Goal: Task Accomplishment & Management: Use online tool/utility

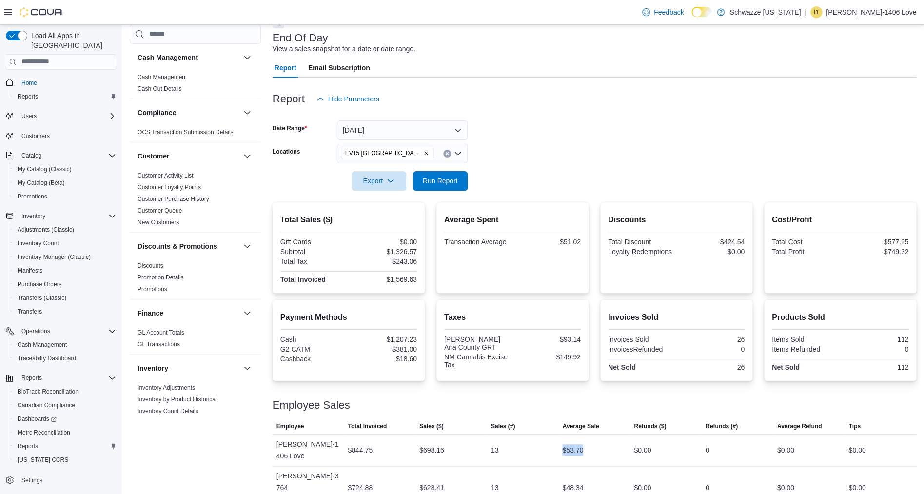
scroll to position [612, 0]
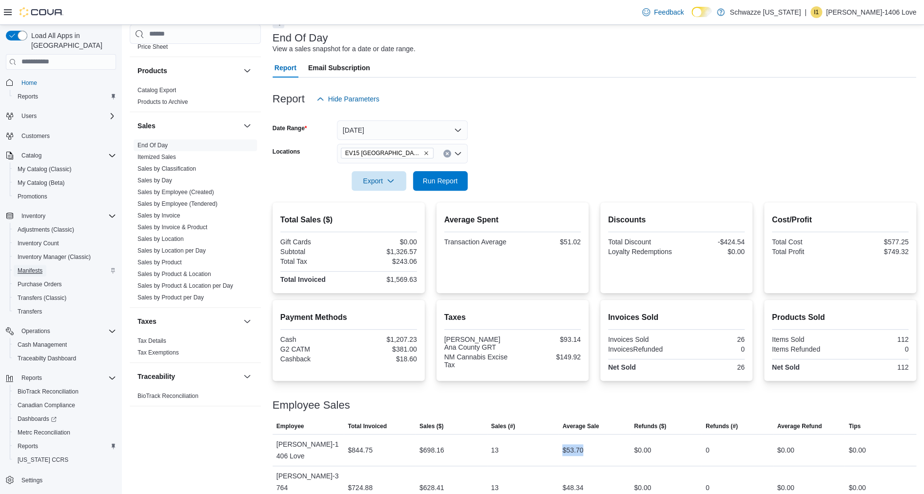
click at [32, 267] on span "Manifests" at bounding box center [30, 271] width 25 height 8
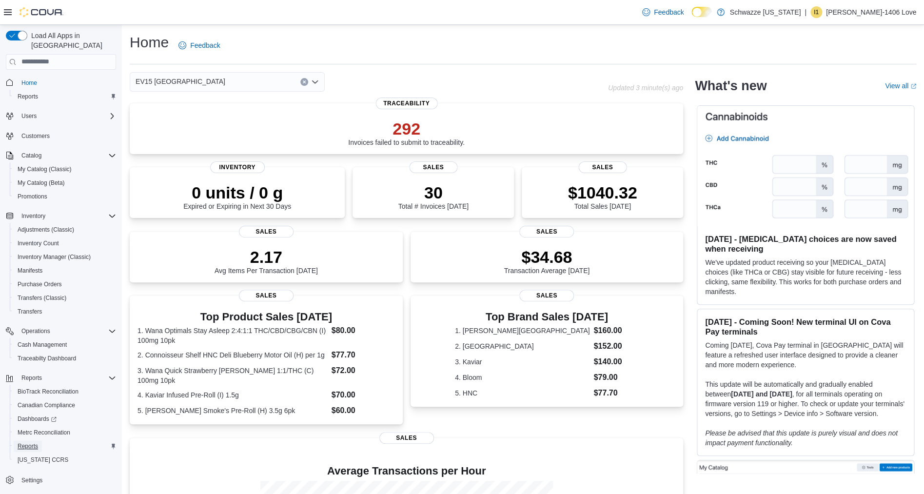
click at [26, 442] on span "Reports" at bounding box center [28, 446] width 20 height 8
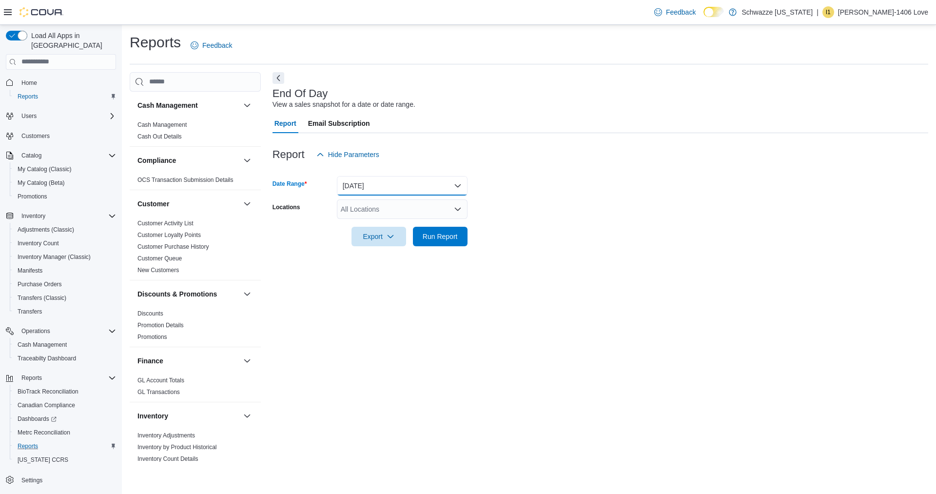
click at [374, 189] on button "[DATE]" at bounding box center [402, 186] width 131 height 20
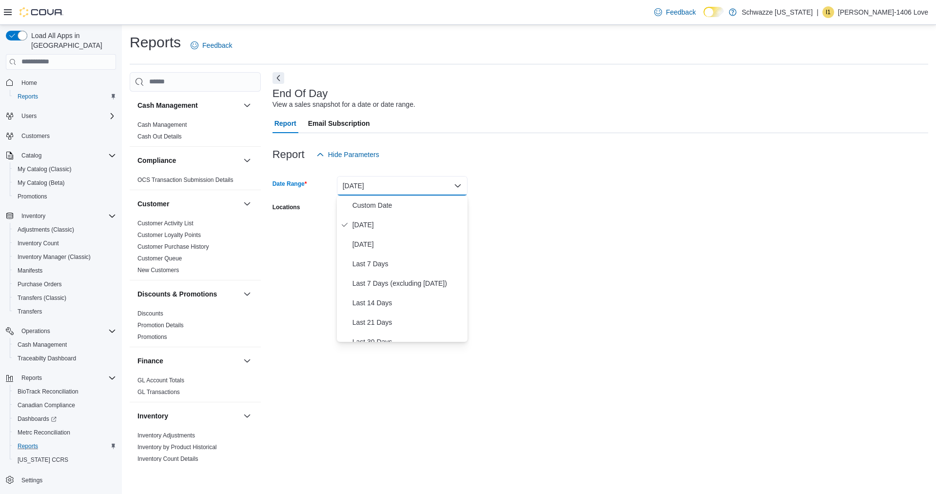
click at [374, 189] on button "[DATE]" at bounding box center [402, 186] width 131 height 20
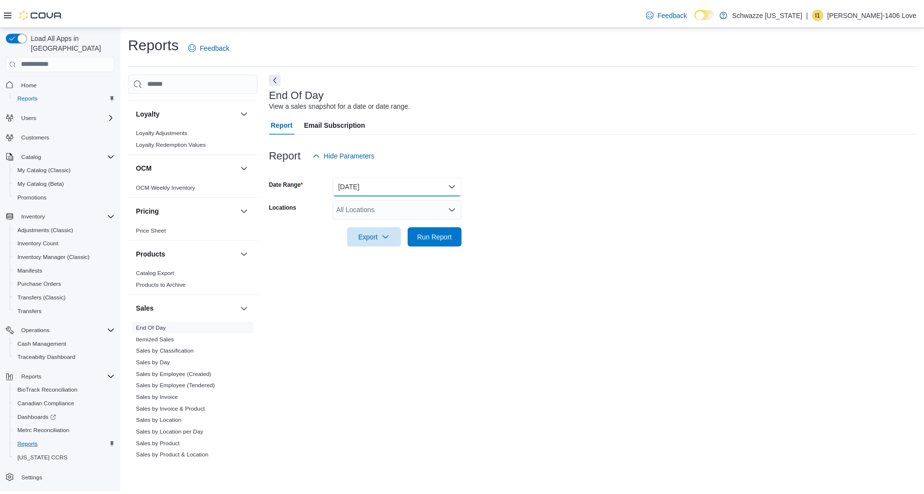
scroll to position [459, 0]
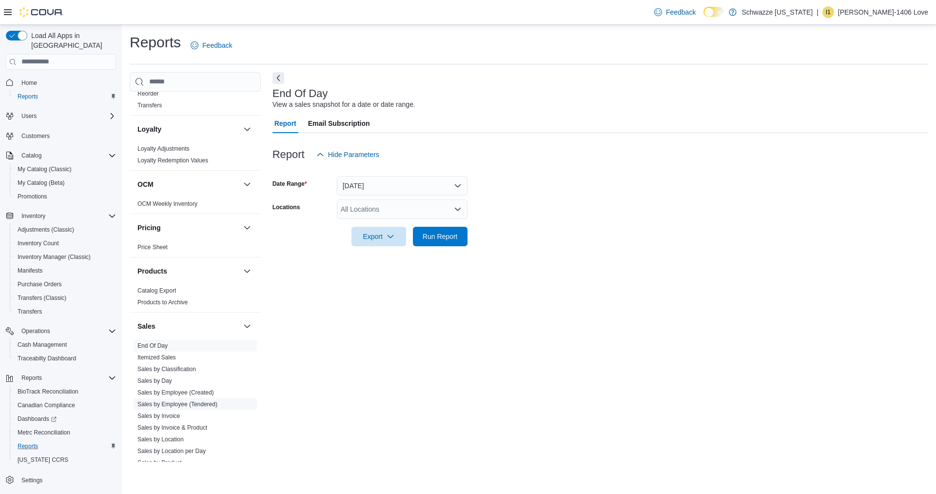
click at [158, 403] on link "Sales by Employee (Tendered)" at bounding box center [178, 404] width 80 height 7
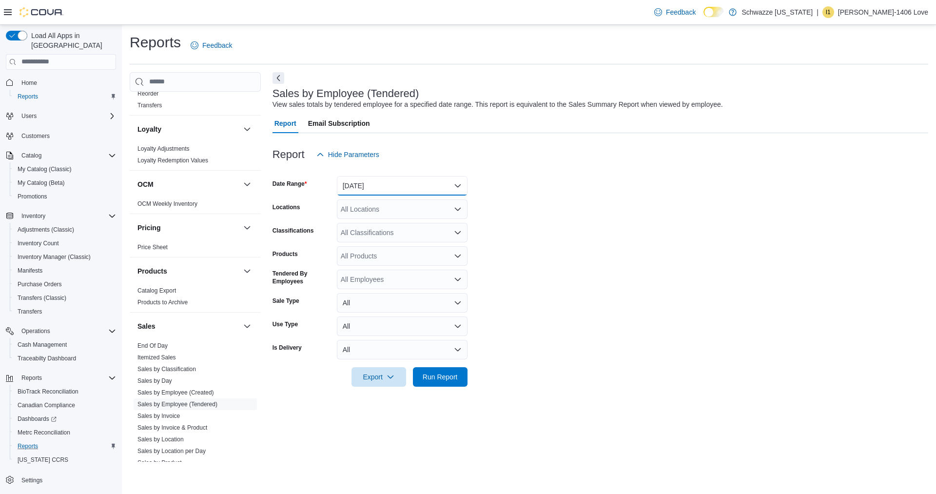
click at [436, 183] on button "Yesterday" at bounding box center [402, 186] width 131 height 20
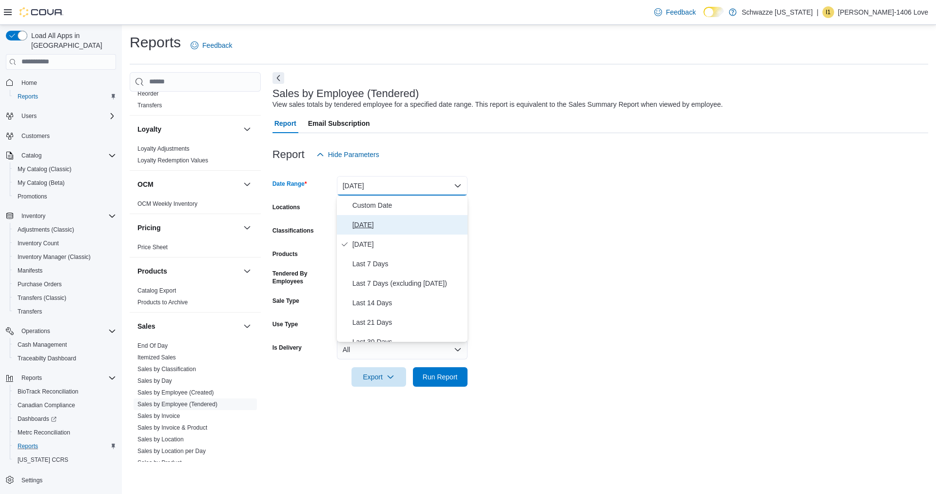
click at [400, 223] on span "[DATE]" at bounding box center [408, 225] width 111 height 12
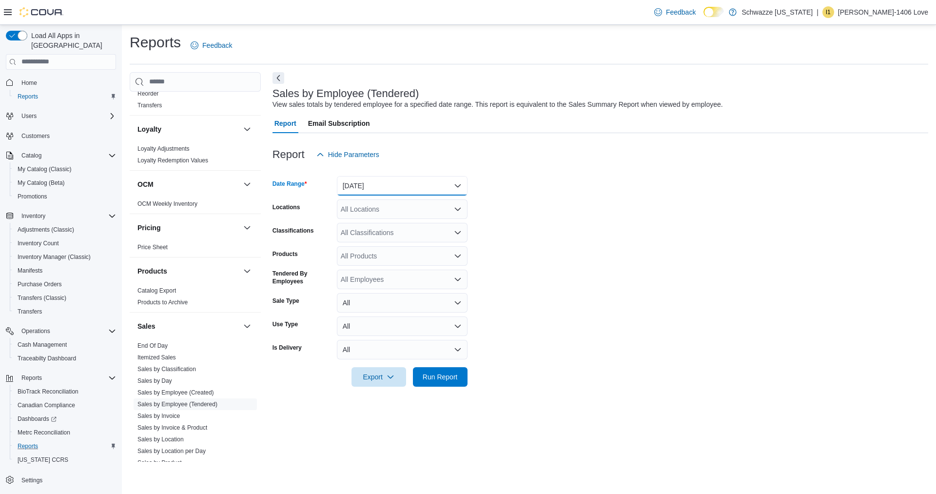
click at [402, 190] on button "[DATE]" at bounding box center [402, 186] width 131 height 20
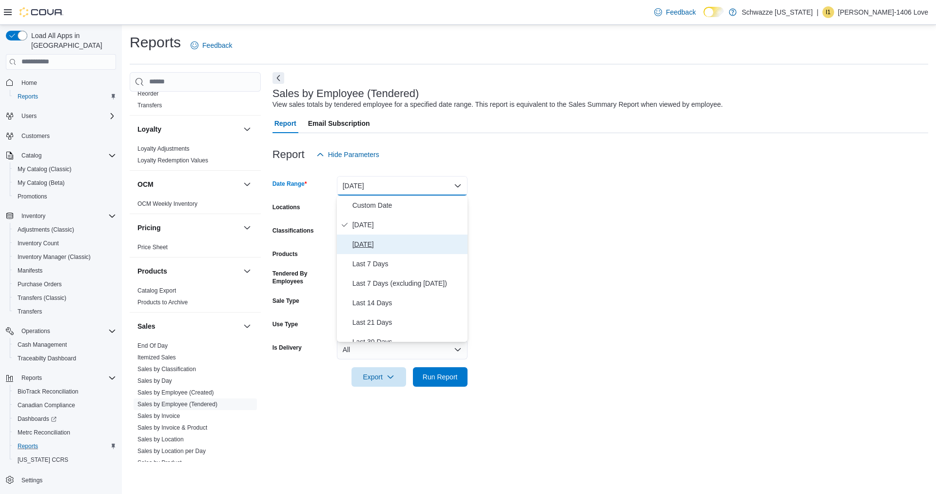
click at [431, 249] on span "Yesterday" at bounding box center [408, 244] width 111 height 12
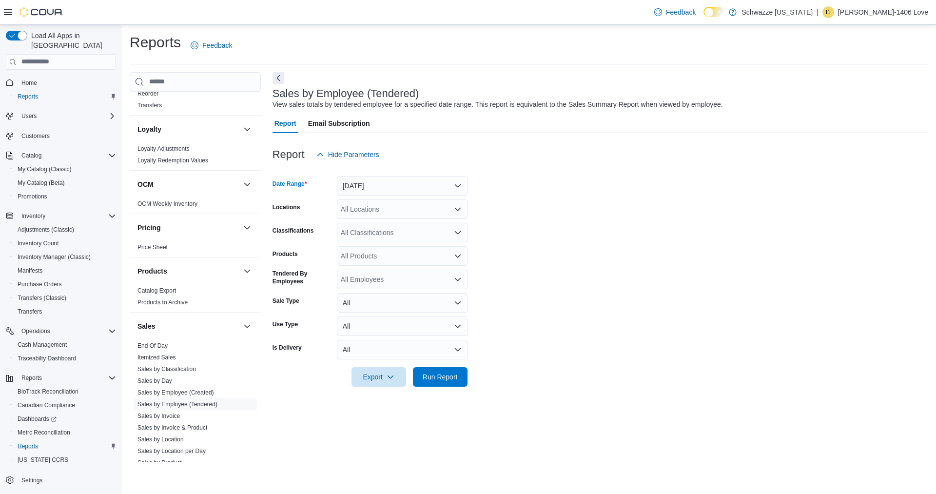
click at [395, 209] on div "All Locations" at bounding box center [402, 209] width 131 height 20
type input "**"
click at [394, 231] on button "EV15 [GEOGRAPHIC_DATA]" at bounding box center [402, 226] width 131 height 14
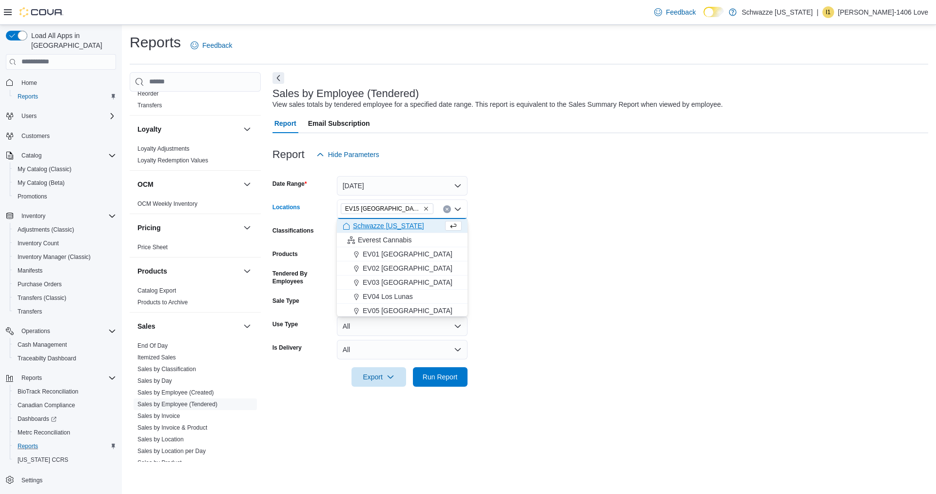
click at [724, 283] on form "Date Range Yesterday Locations EV15 Las Cruces North Combo box. Selected. EV15 …" at bounding box center [601, 275] width 656 height 222
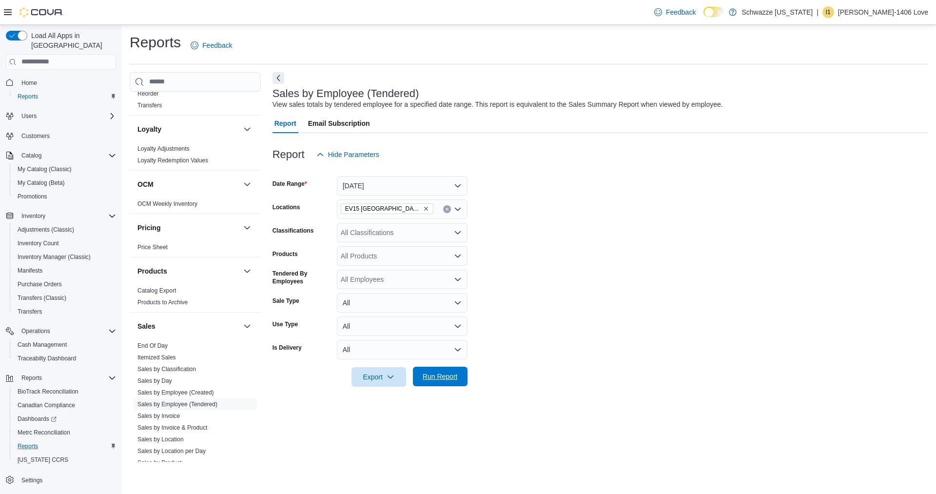
click at [429, 383] on span "Run Report" at bounding box center [440, 377] width 43 height 20
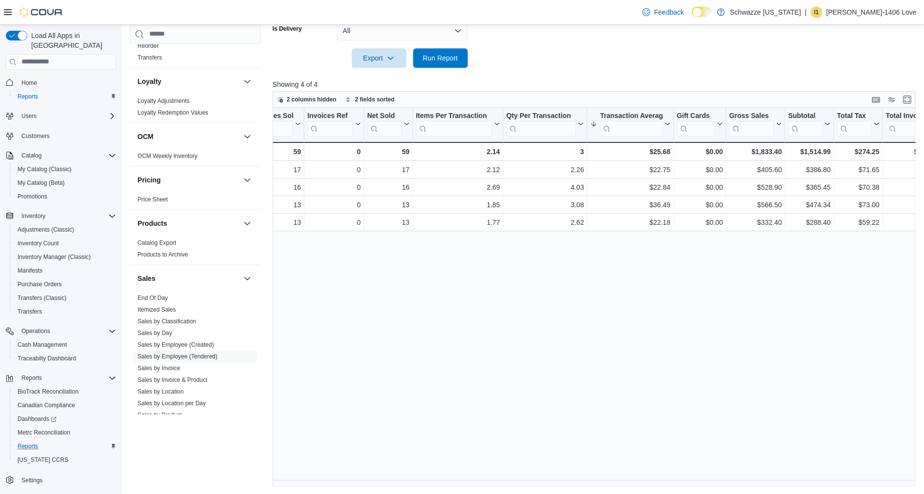
scroll to position [0, 154]
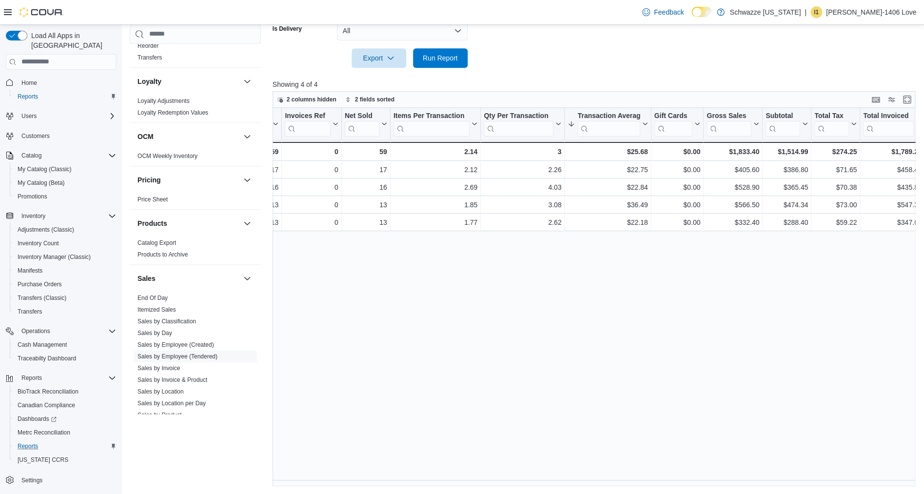
drag, startPoint x: 534, startPoint y: 479, endPoint x: 495, endPoint y: 482, distance: 39.1
click at [495, 482] on div "Tendered Employee Click to view column header actions Invoices Sold Sorted by T…" at bounding box center [598, 297] width 650 height 379
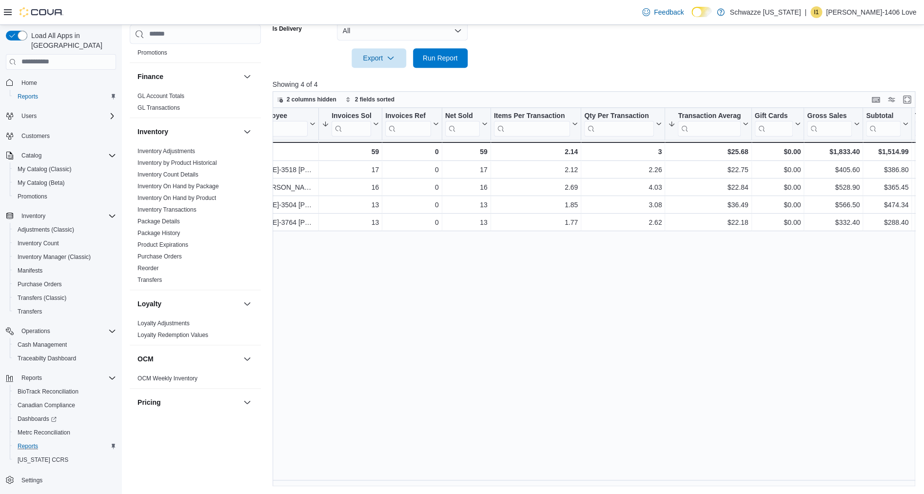
scroll to position [238, 0]
click at [179, 240] on link "Product Expirations" at bounding box center [163, 242] width 51 height 7
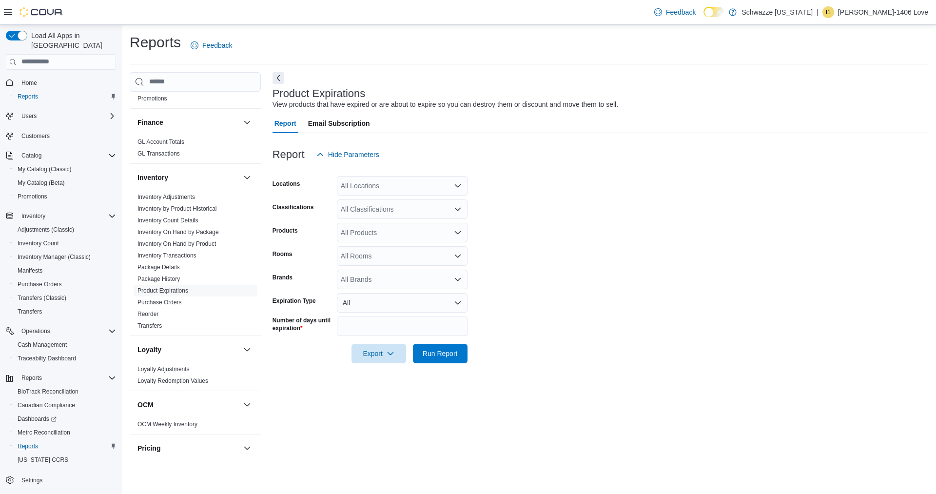
click at [376, 186] on div "All Locations" at bounding box center [402, 186] width 131 height 20
type input "**"
click at [397, 203] on span "EV15 [GEOGRAPHIC_DATA]" at bounding box center [408, 203] width 90 height 10
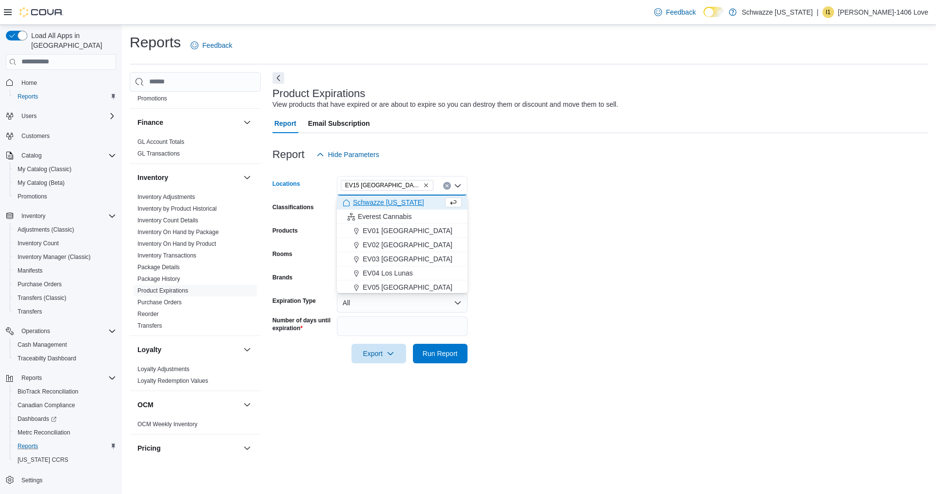
click at [532, 236] on form "Locations EV15 Las Cruces North Combo box. Selected. EV15 Las Cruces North. Pre…" at bounding box center [601, 263] width 656 height 199
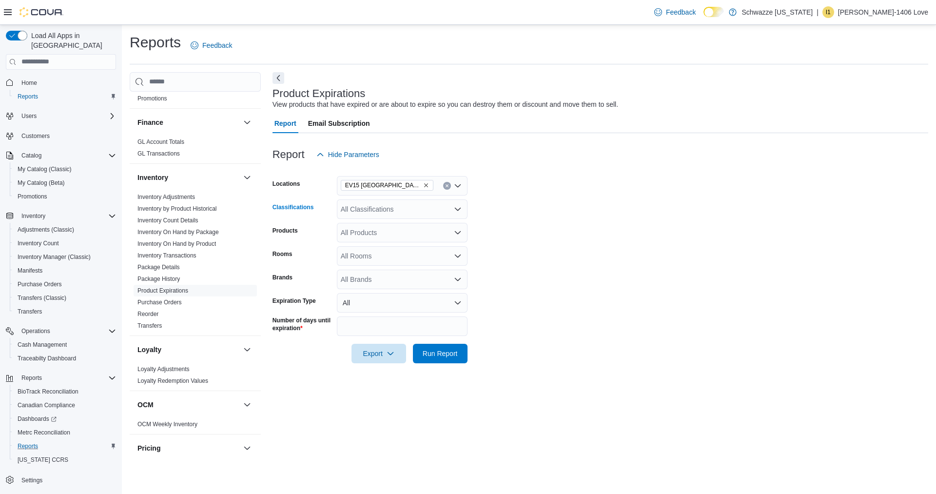
click at [436, 213] on div "All Classifications" at bounding box center [402, 209] width 131 height 20
click at [535, 217] on form "Locations EV15 Las Cruces North Classifications All Classifications Products Al…" at bounding box center [601, 263] width 656 height 199
click at [456, 354] on span "Run Report" at bounding box center [440, 353] width 35 height 10
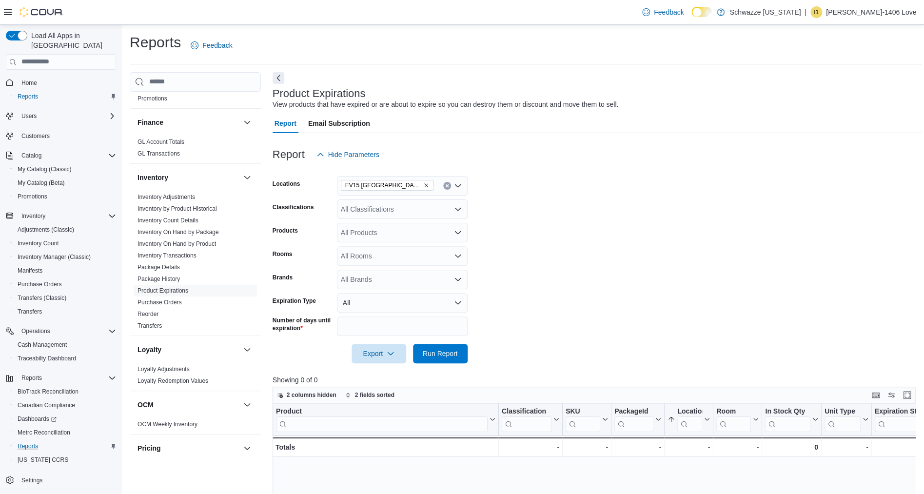
click at [456, 324] on input "**" at bounding box center [402, 327] width 131 height 20
type input "**"
click at [576, 331] on form "Locations EV15 Las Cruces North Classifications All Classifications Products Al…" at bounding box center [598, 263] width 650 height 199
click at [454, 355] on span "Run Report" at bounding box center [440, 353] width 35 height 10
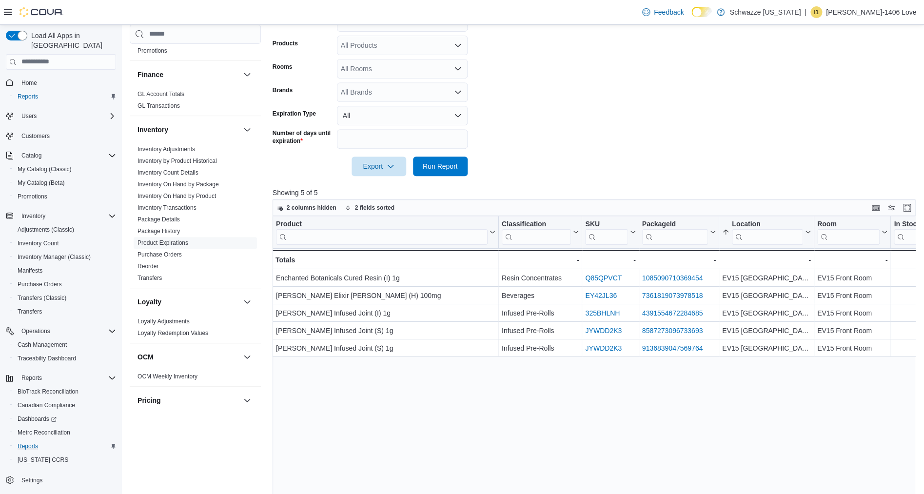
scroll to position [244, 0]
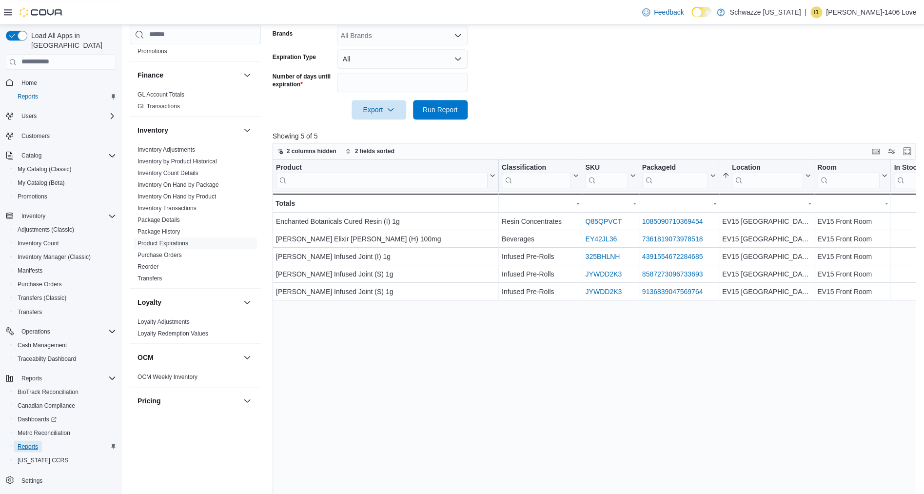
click at [21, 442] on span "Reports" at bounding box center [28, 446] width 20 height 8
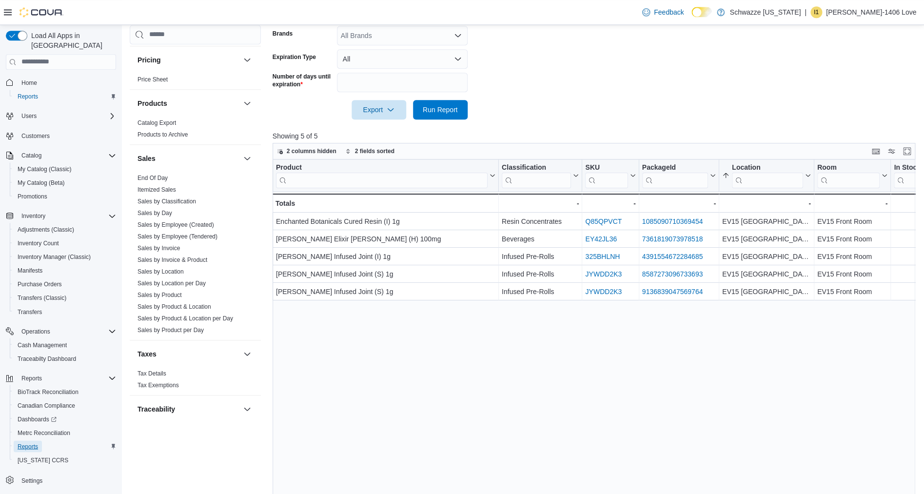
scroll to position [598, 0]
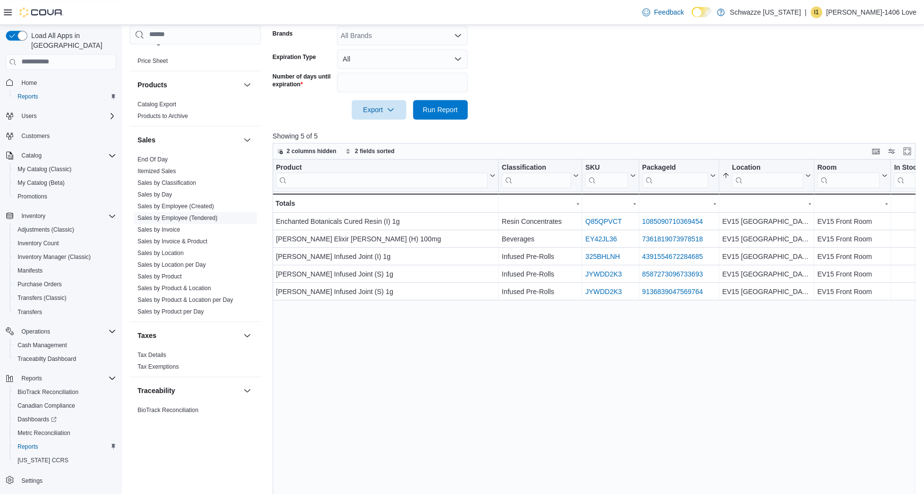
click at [164, 216] on link "Sales by Employee (Tendered)" at bounding box center [178, 217] width 80 height 7
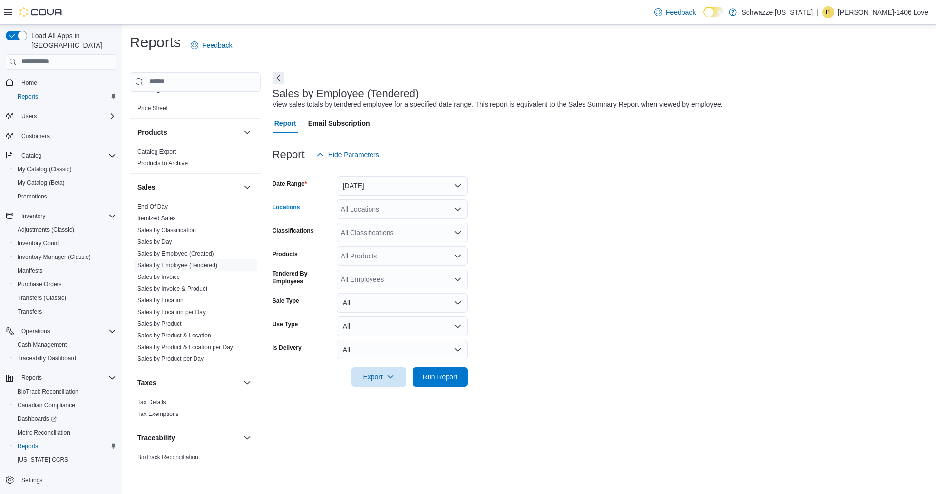
click at [406, 214] on div "All Locations" at bounding box center [402, 209] width 131 height 20
type input "**"
click at [406, 224] on span "EV15 [GEOGRAPHIC_DATA]" at bounding box center [408, 226] width 90 height 10
click at [449, 178] on button "Yesterday" at bounding box center [402, 186] width 131 height 20
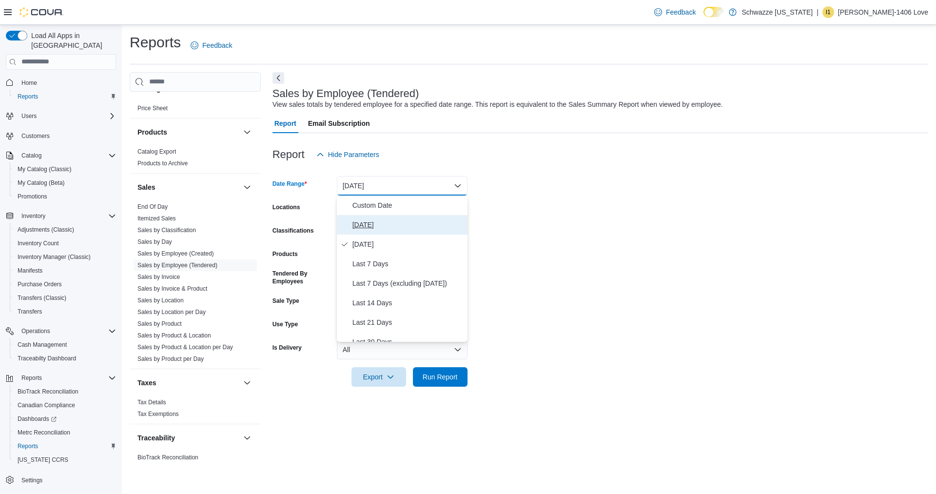
click at [407, 221] on span "[DATE]" at bounding box center [408, 225] width 111 height 12
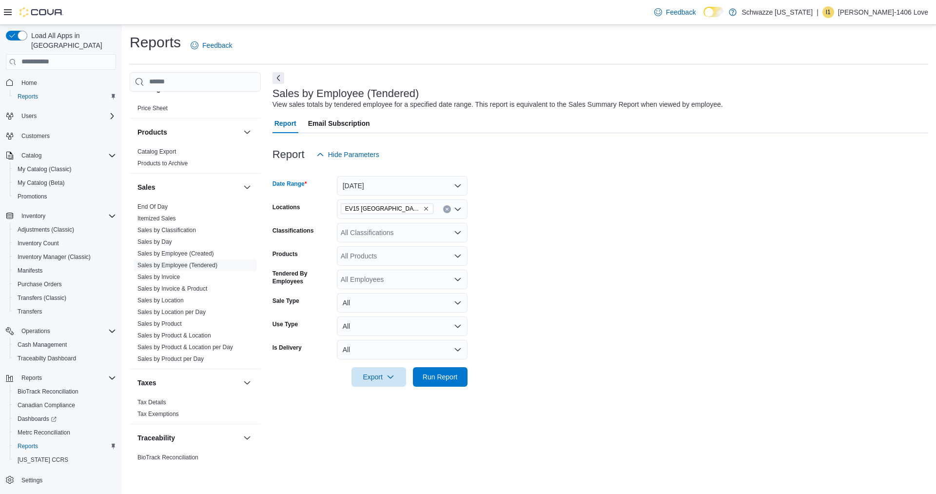
click at [529, 228] on form "Date Range Today Locations EV15 Las Cruces North Classifications All Classifica…" at bounding box center [601, 275] width 656 height 222
click at [436, 380] on span "Run Report" at bounding box center [440, 377] width 35 height 10
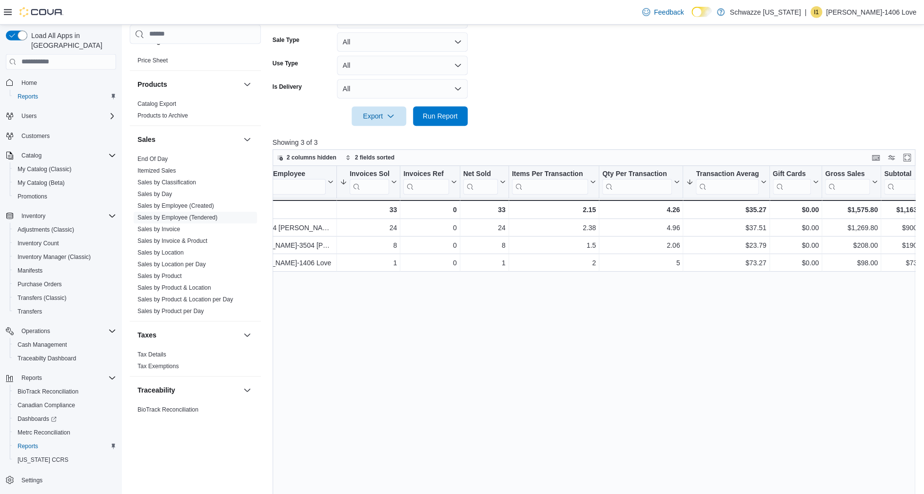
scroll to position [0, 41]
click at [831, 345] on div "Tendered Employee Click to view column header actions Invoices Sold Sorted by T…" at bounding box center [598, 355] width 650 height 379
click at [695, 367] on div "Tendered Employee Click to view column header actions Invoices Sold Sorted by T…" at bounding box center [598, 355] width 650 height 379
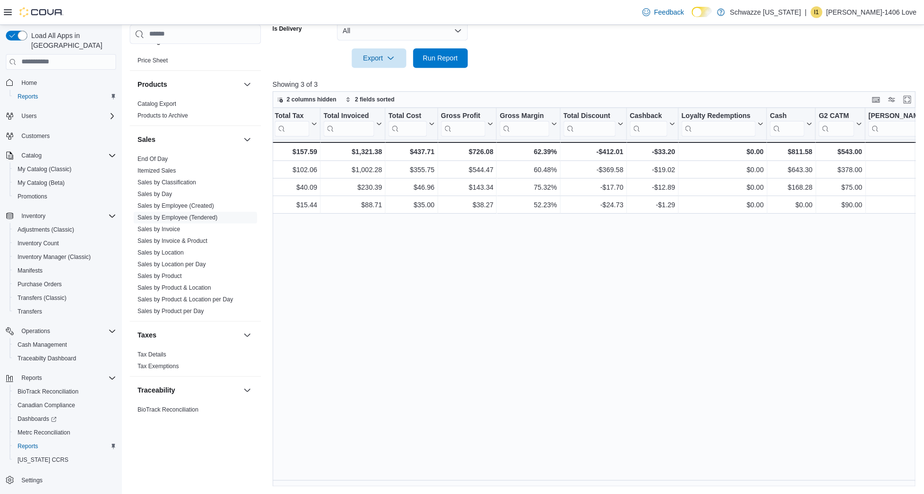
scroll to position [0, 695]
